Goal: Navigation & Orientation: Find specific page/section

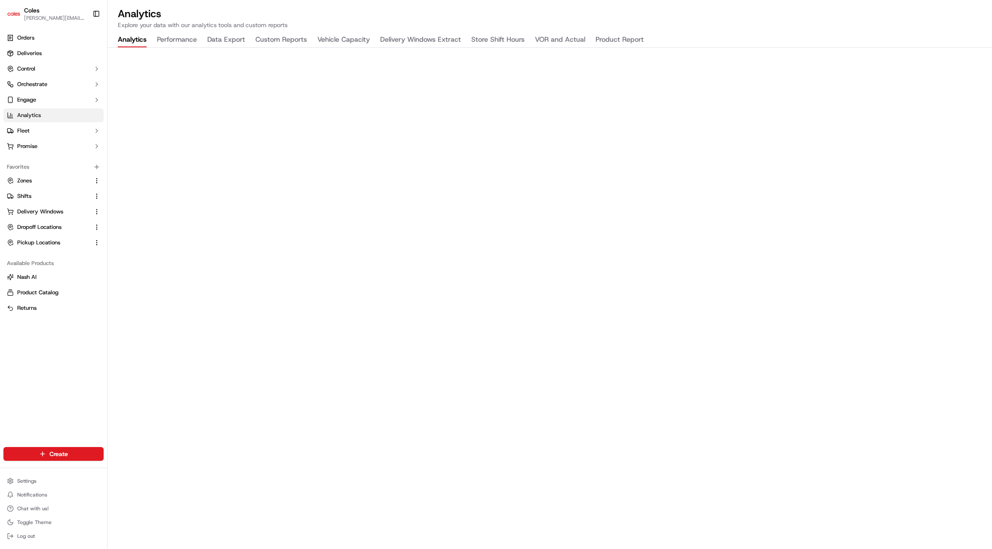
click at [80, 360] on div "Orders Deliveries Control Orchestrate Engage Analytics Fleet Promise Favorites …" at bounding box center [53, 234] width 107 height 412
